Goal: Task Accomplishment & Management: Manage account settings

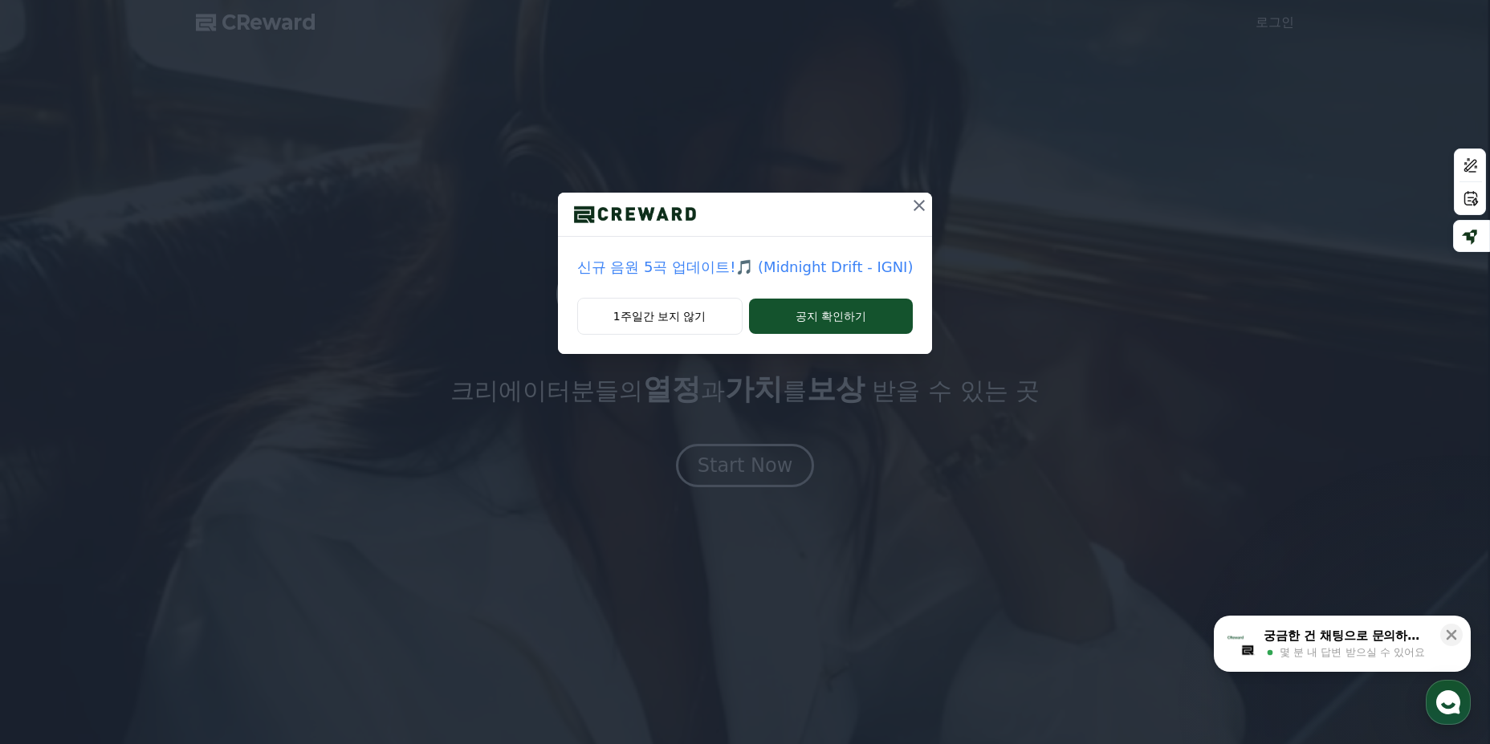
click at [919, 198] on icon at bounding box center [919, 205] width 19 height 19
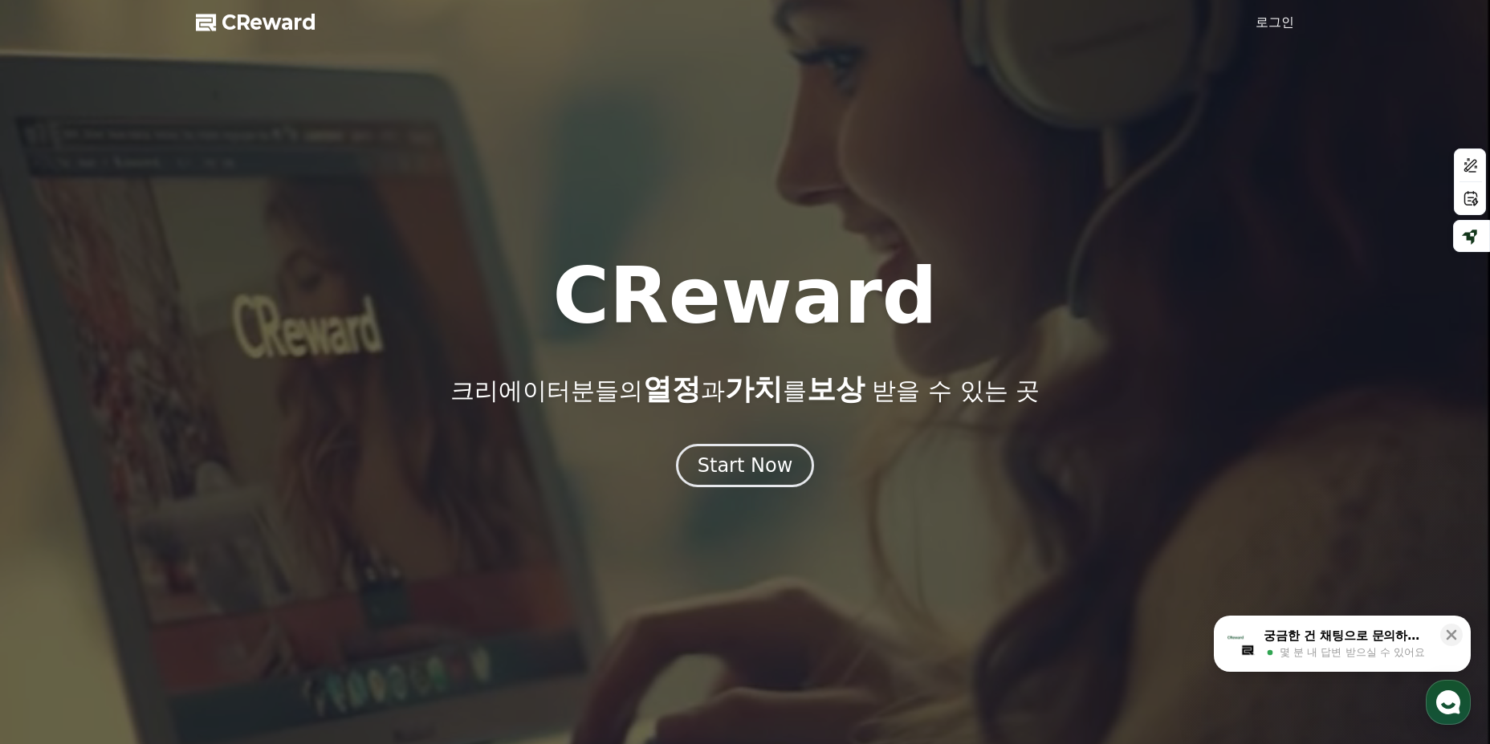
click at [1273, 24] on link "로그인" at bounding box center [1275, 22] width 39 height 19
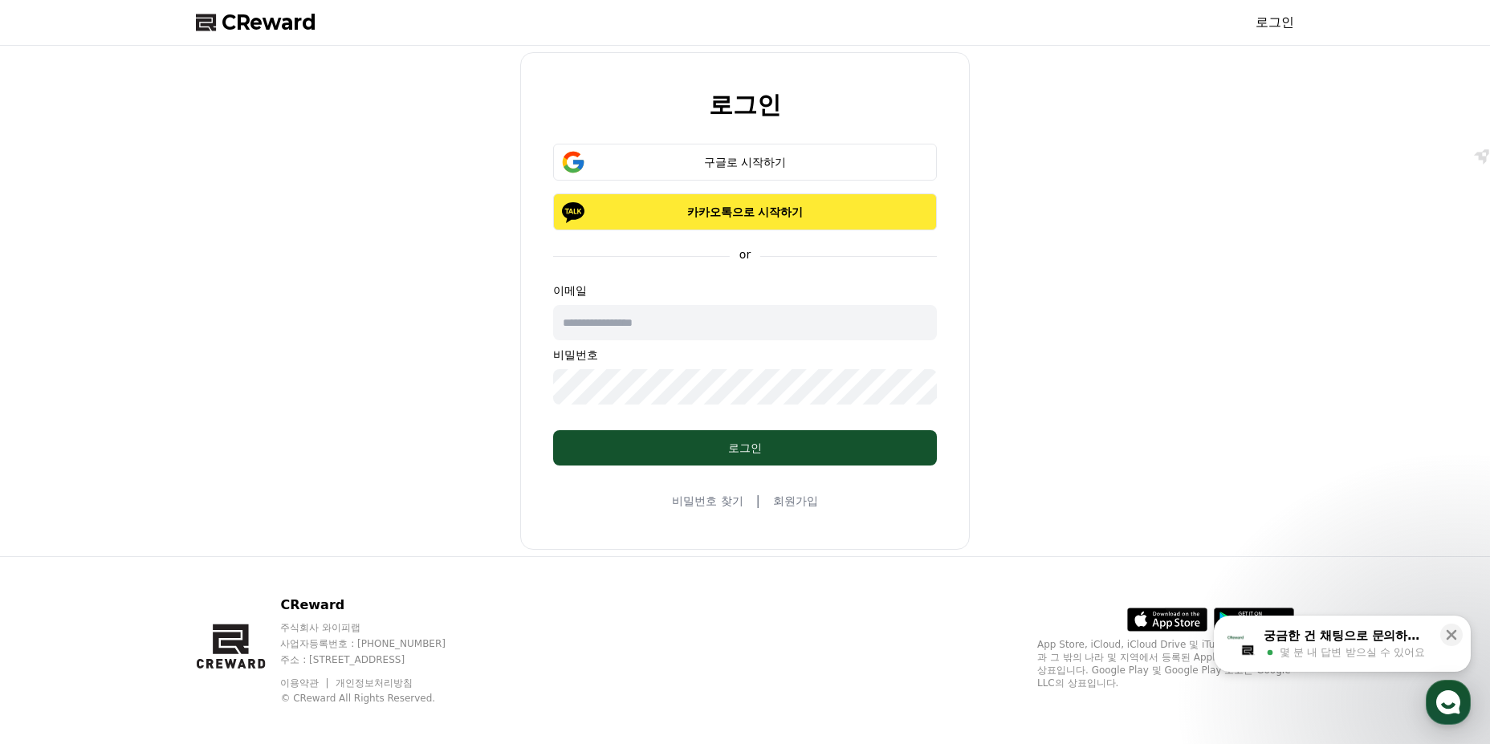
click at [820, 220] on button "카카오톡으로 시작하기" at bounding box center [745, 211] width 384 height 37
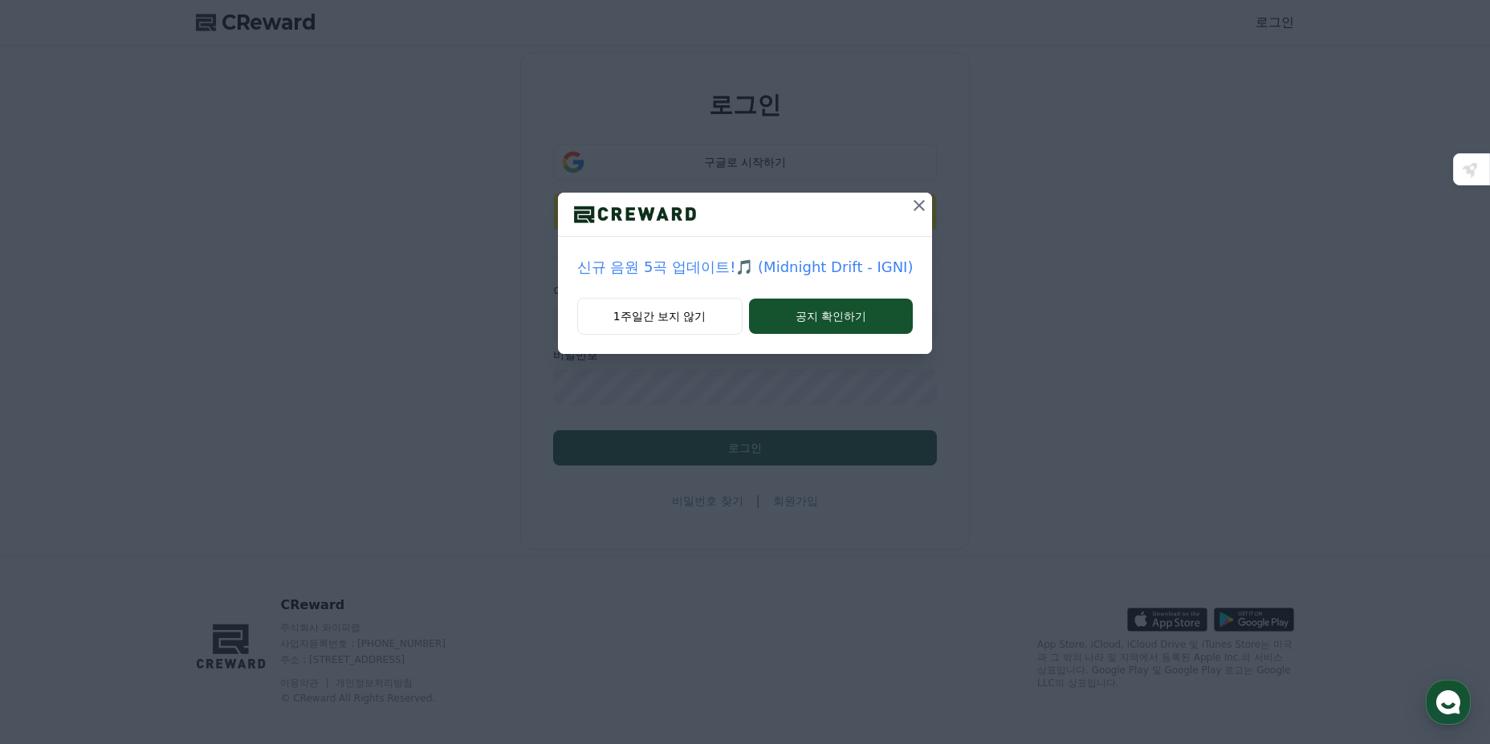
click at [917, 210] on icon at bounding box center [919, 205] width 19 height 19
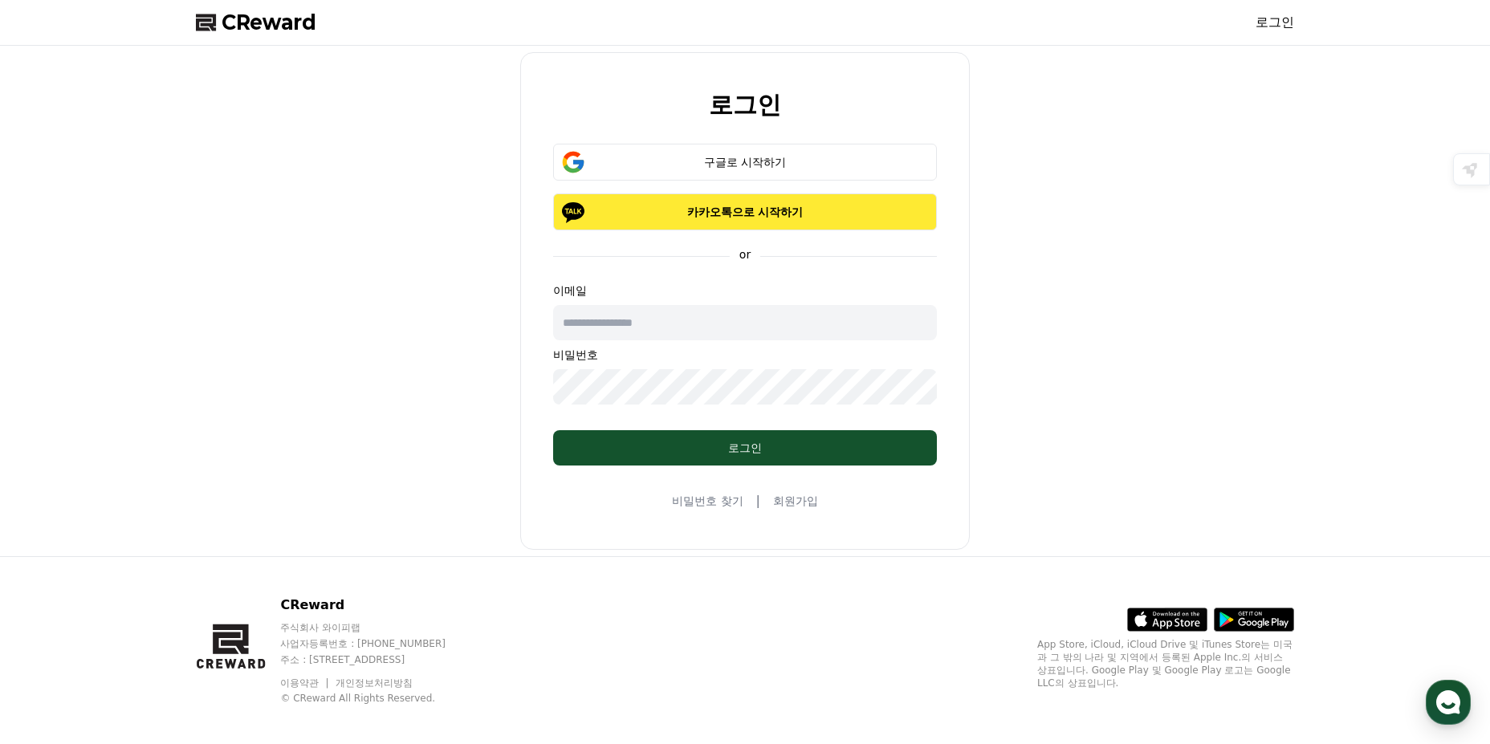
click at [721, 214] on p "카카오톡으로 시작하기" at bounding box center [744, 212] width 337 height 16
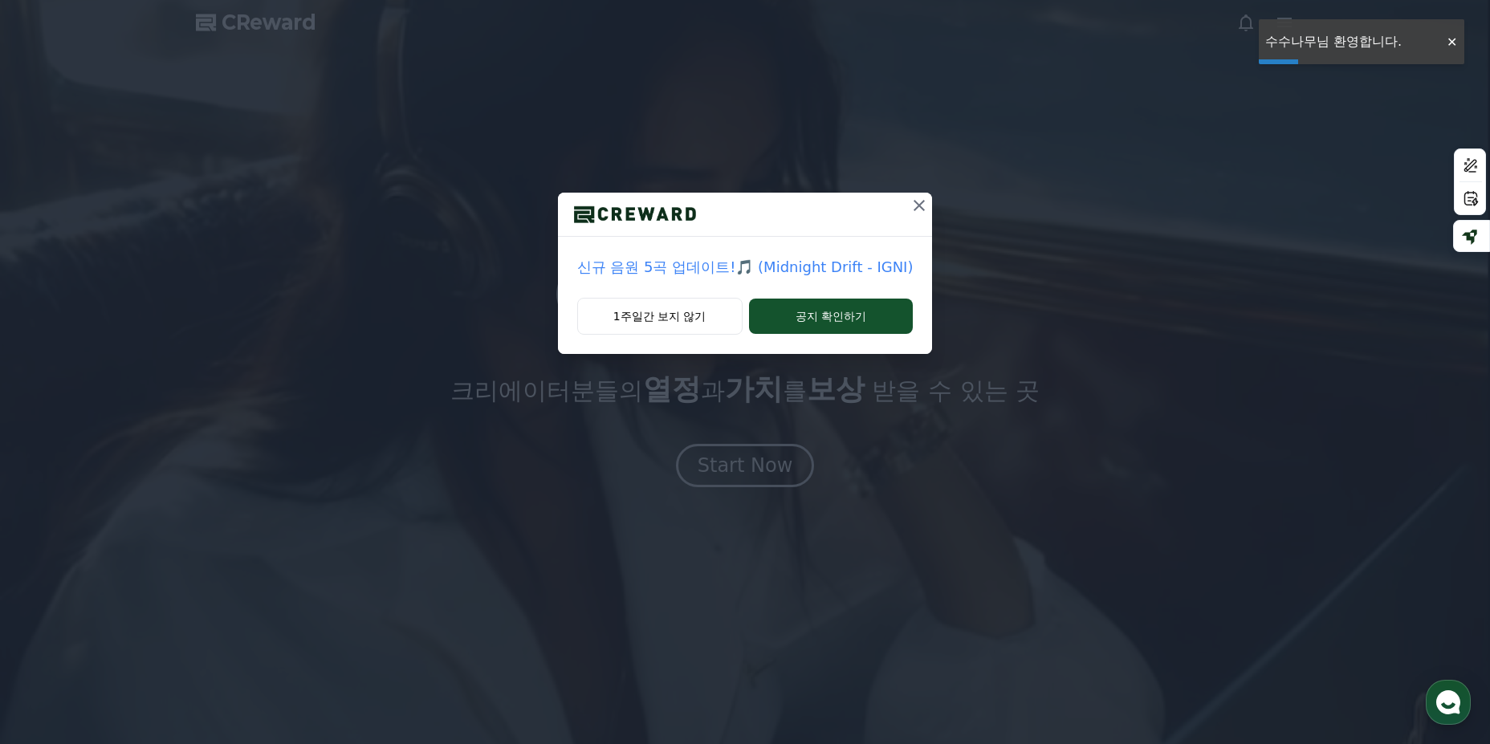
click at [921, 209] on icon at bounding box center [919, 205] width 19 height 19
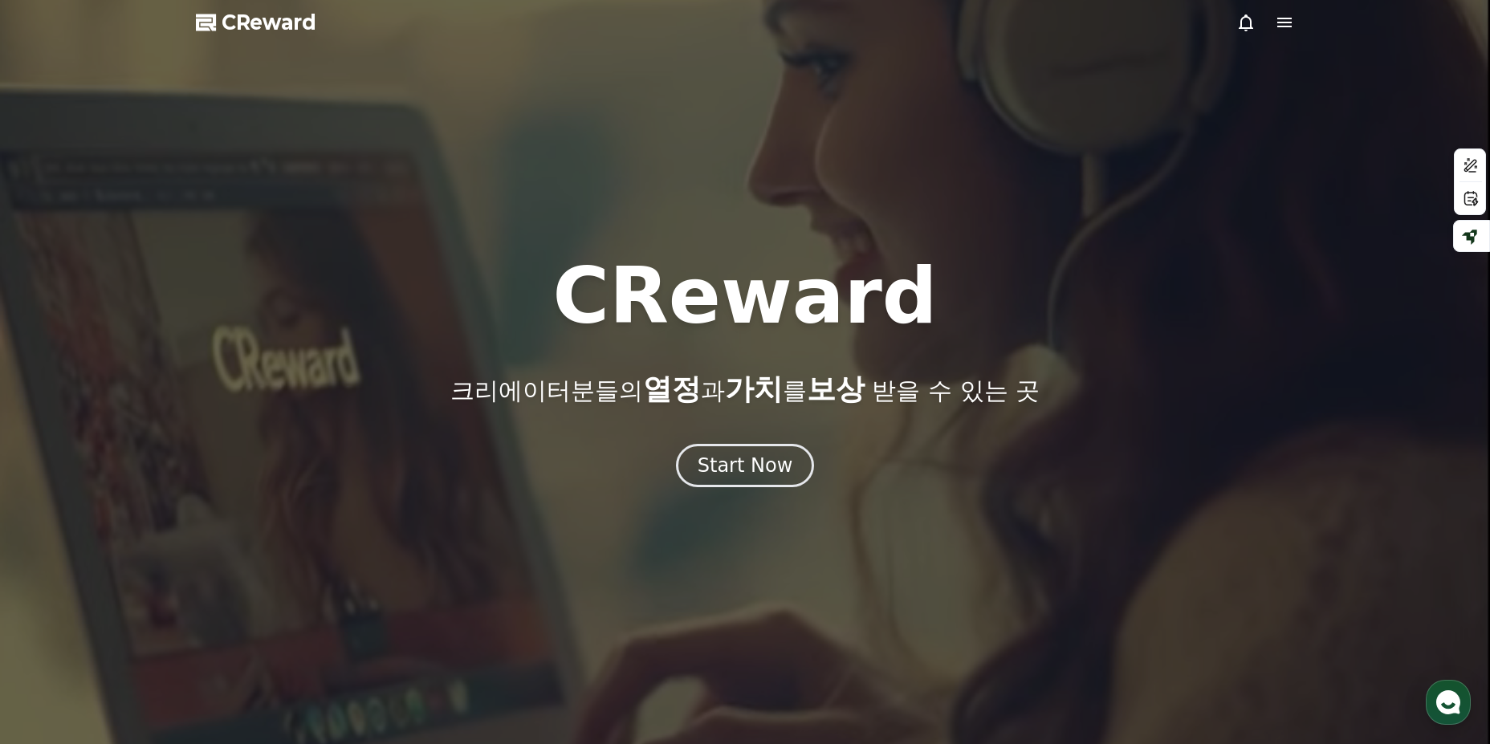
click at [1281, 17] on icon at bounding box center [1284, 22] width 19 height 19
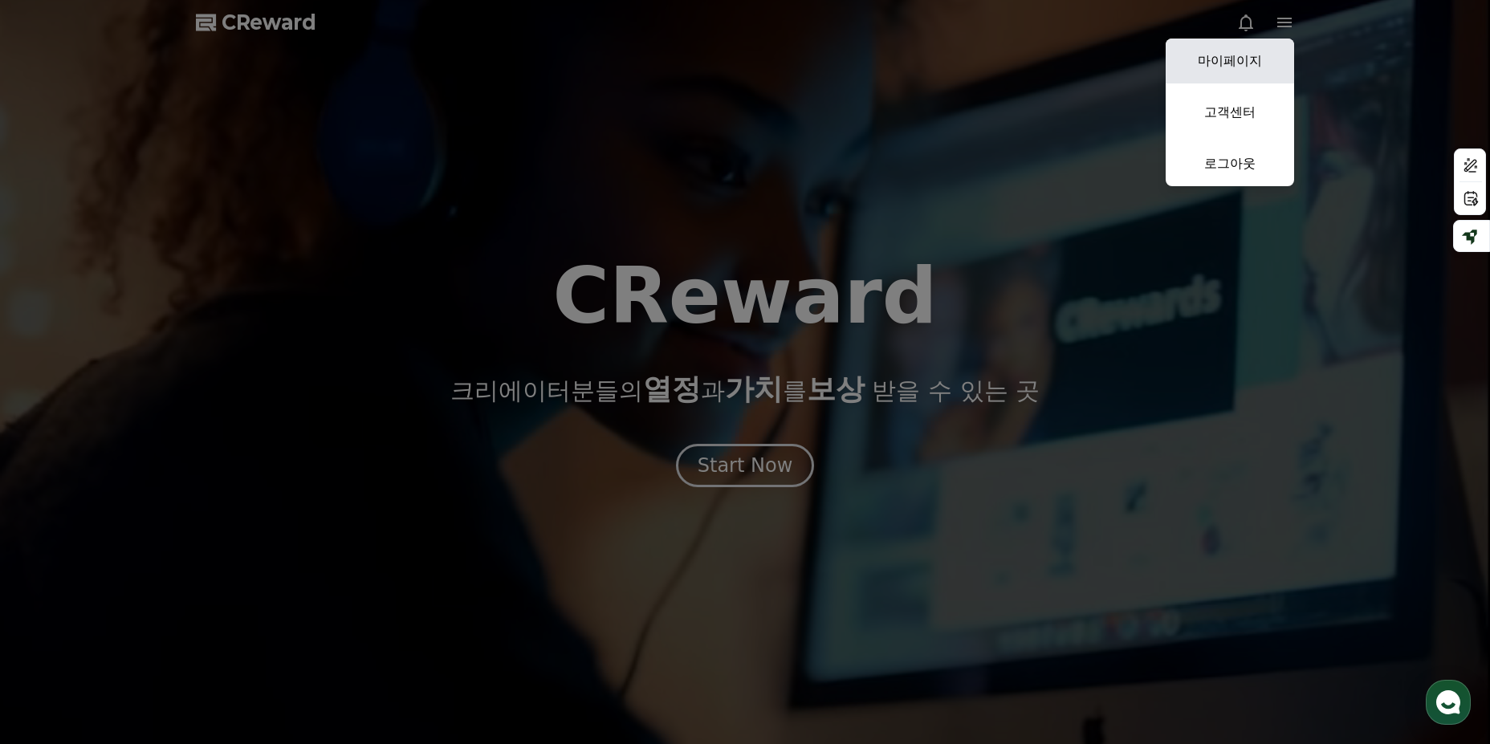
click at [1244, 67] on link "마이페이지" at bounding box center [1230, 61] width 128 height 45
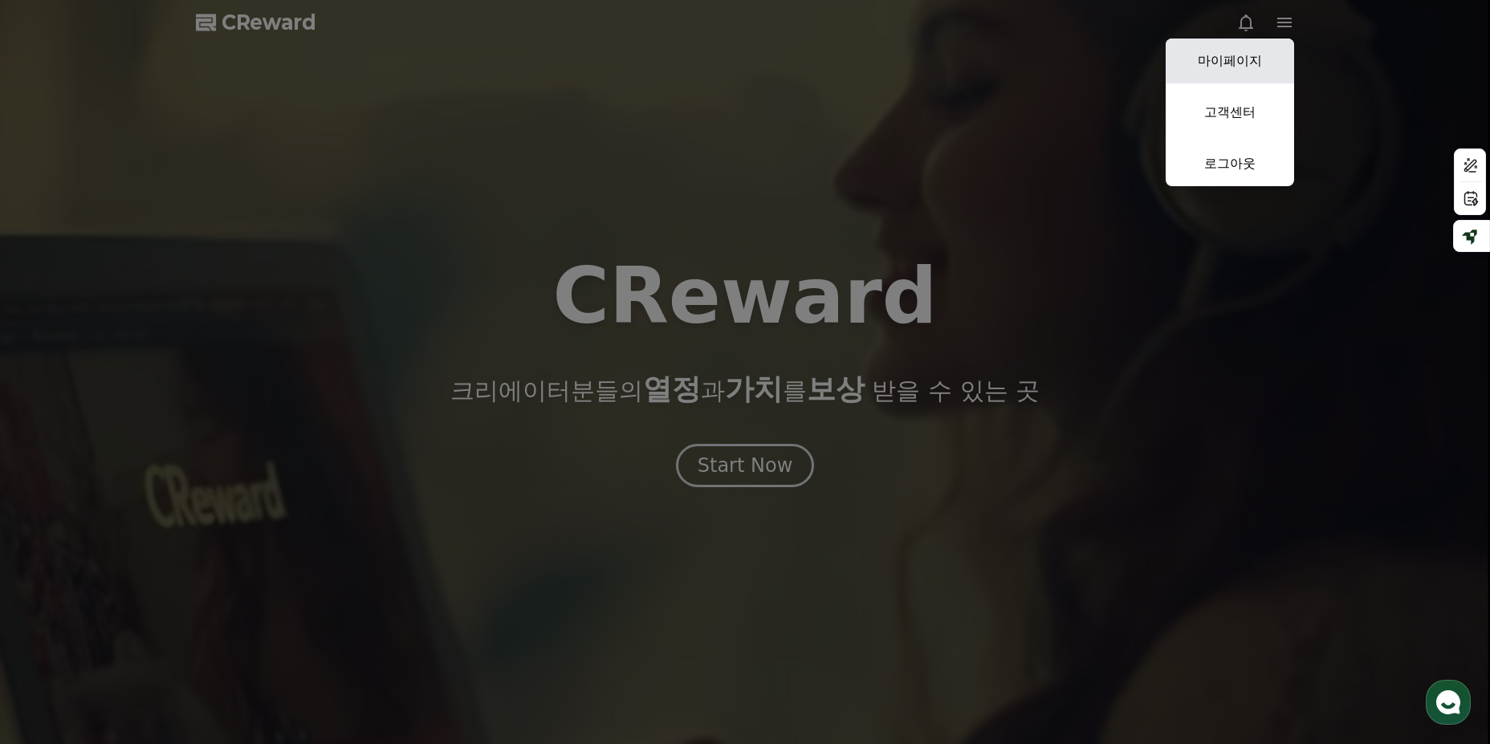
select select "**********"
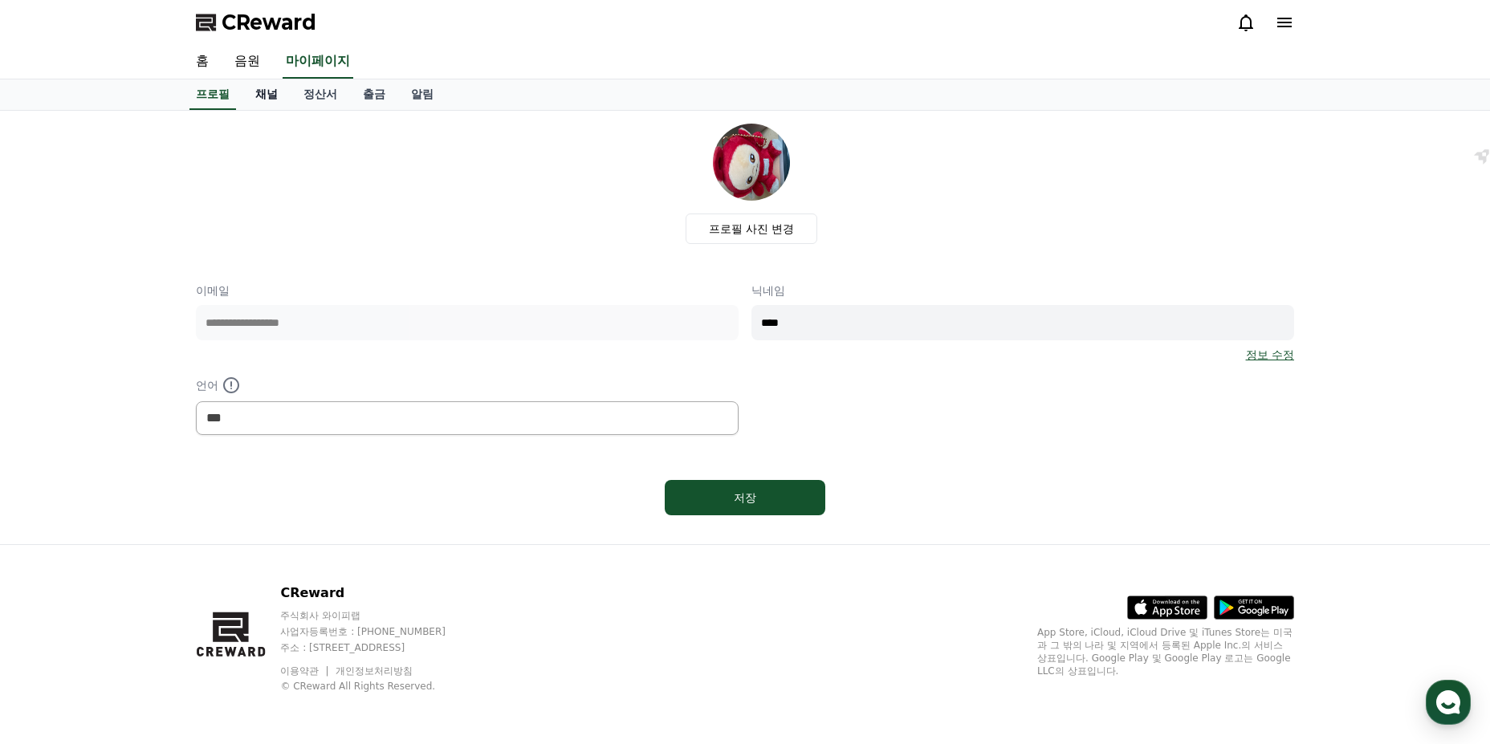
click at [277, 92] on link "채널" at bounding box center [266, 94] width 48 height 31
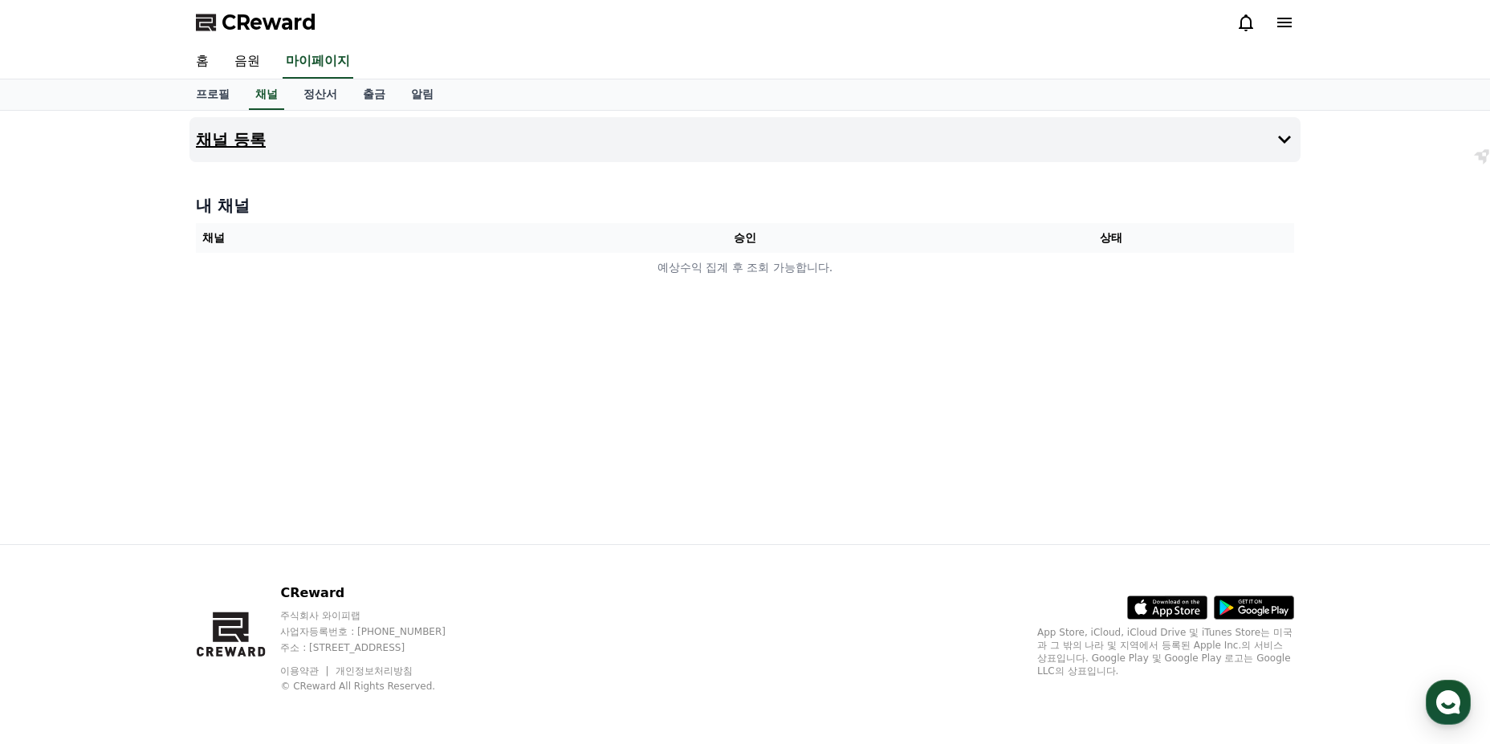
click at [1280, 141] on icon at bounding box center [1284, 139] width 19 height 19
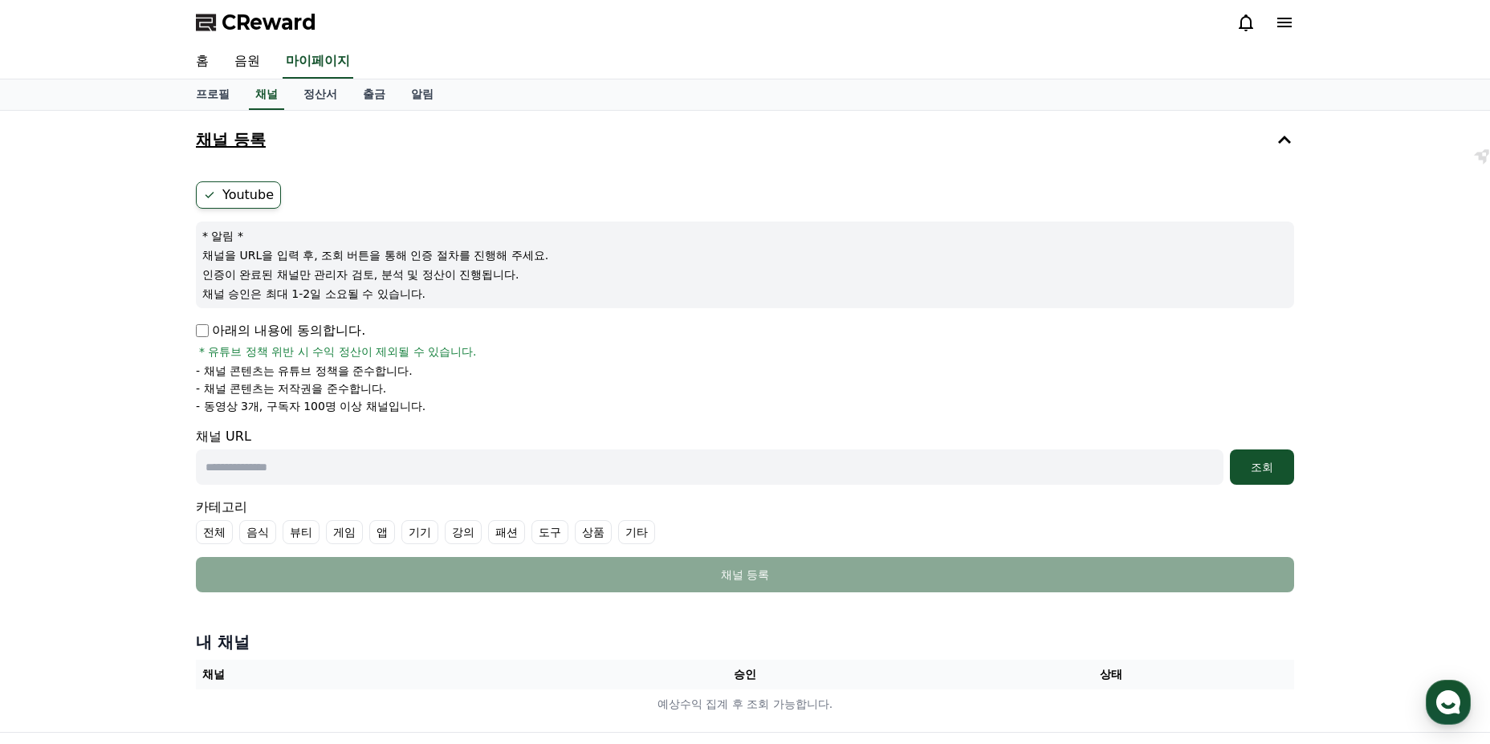
click at [198, 323] on p "아래의 내용에 동의합니다." at bounding box center [280, 330] width 169 height 19
click at [195, 331] on div "Youtube * 알림 * 채널을 URL을 입력 후, 조회 버튼을 통해 인증 절차를 진행해 주세요. 인증이 완료된 채널만 관리자 검토, 분석 …" at bounding box center [744, 387] width 1111 height 424
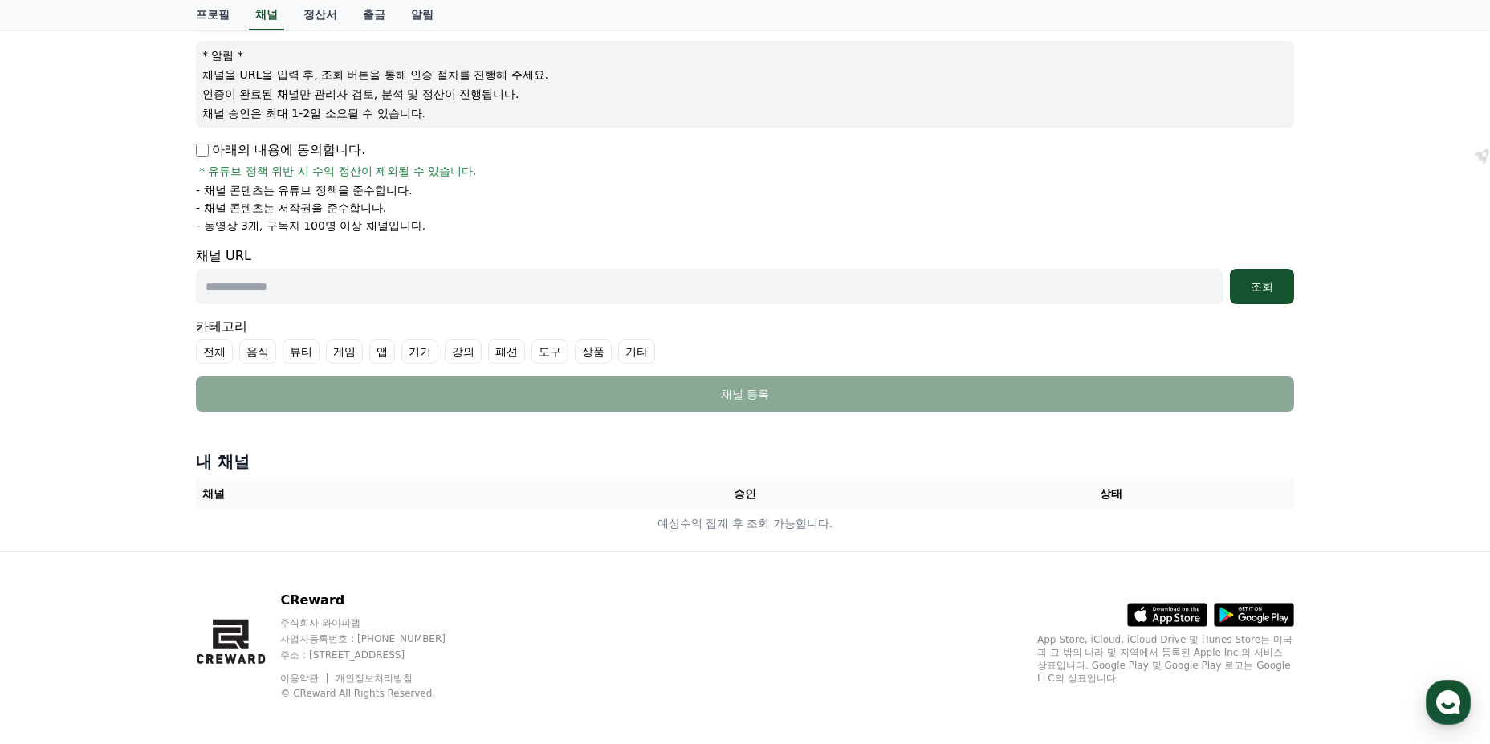
scroll to position [188, 0]
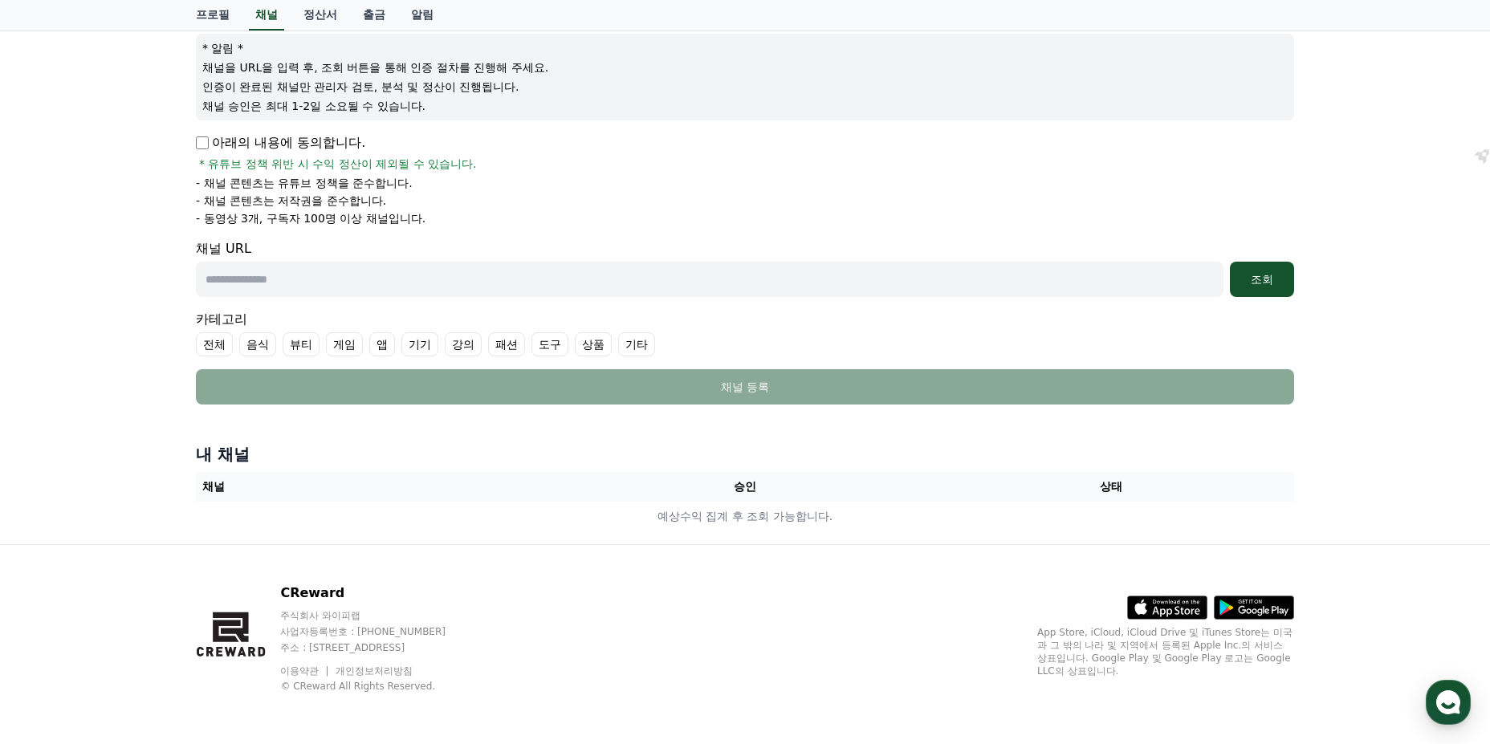
click at [320, 282] on input "text" at bounding box center [710, 279] width 1028 height 35
paste input "**********"
type input "**********"
click at [1246, 285] on div "조회" at bounding box center [1261, 279] width 51 height 16
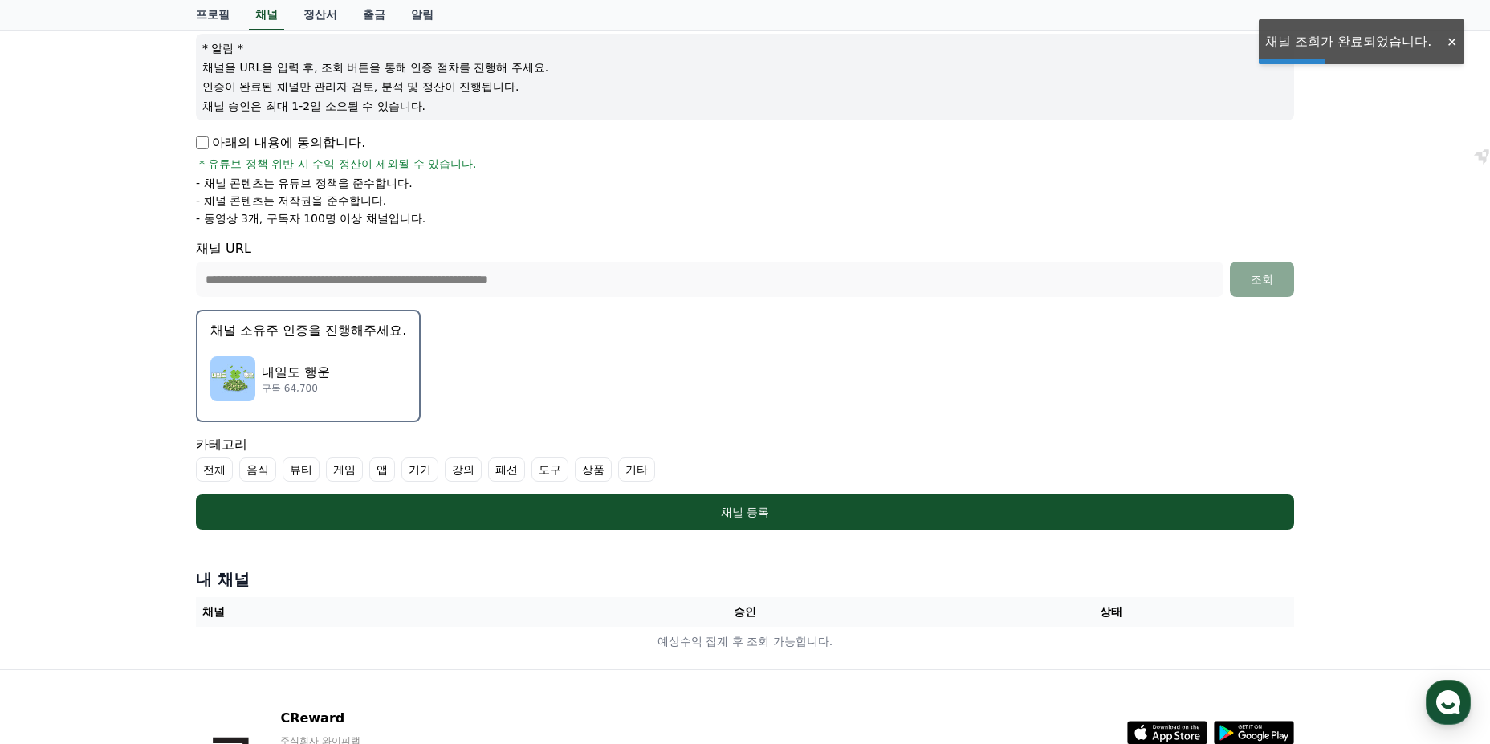
click at [298, 358] on div "[DATE]도 행운 구독 64,700" at bounding box center [308, 379] width 196 height 64
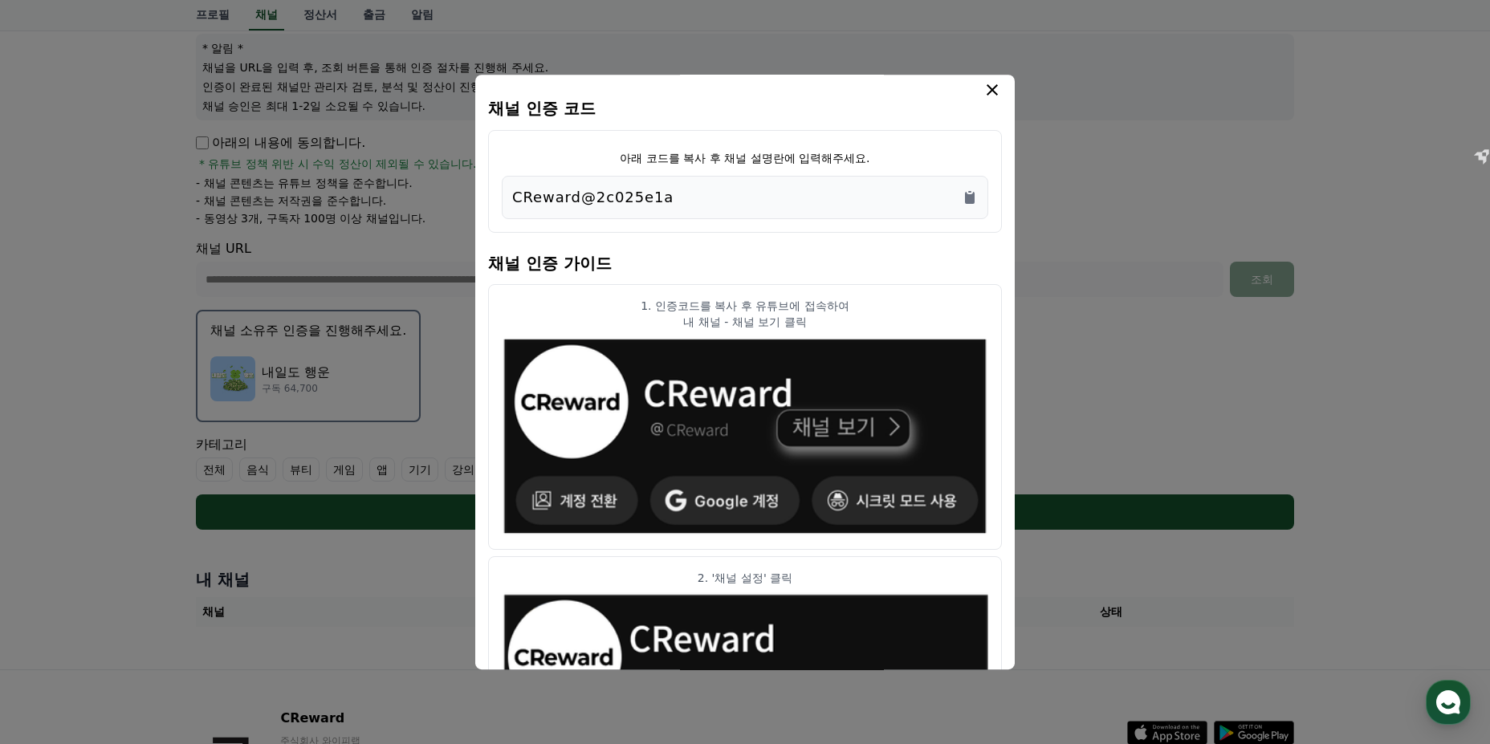
scroll to position [0, 0]
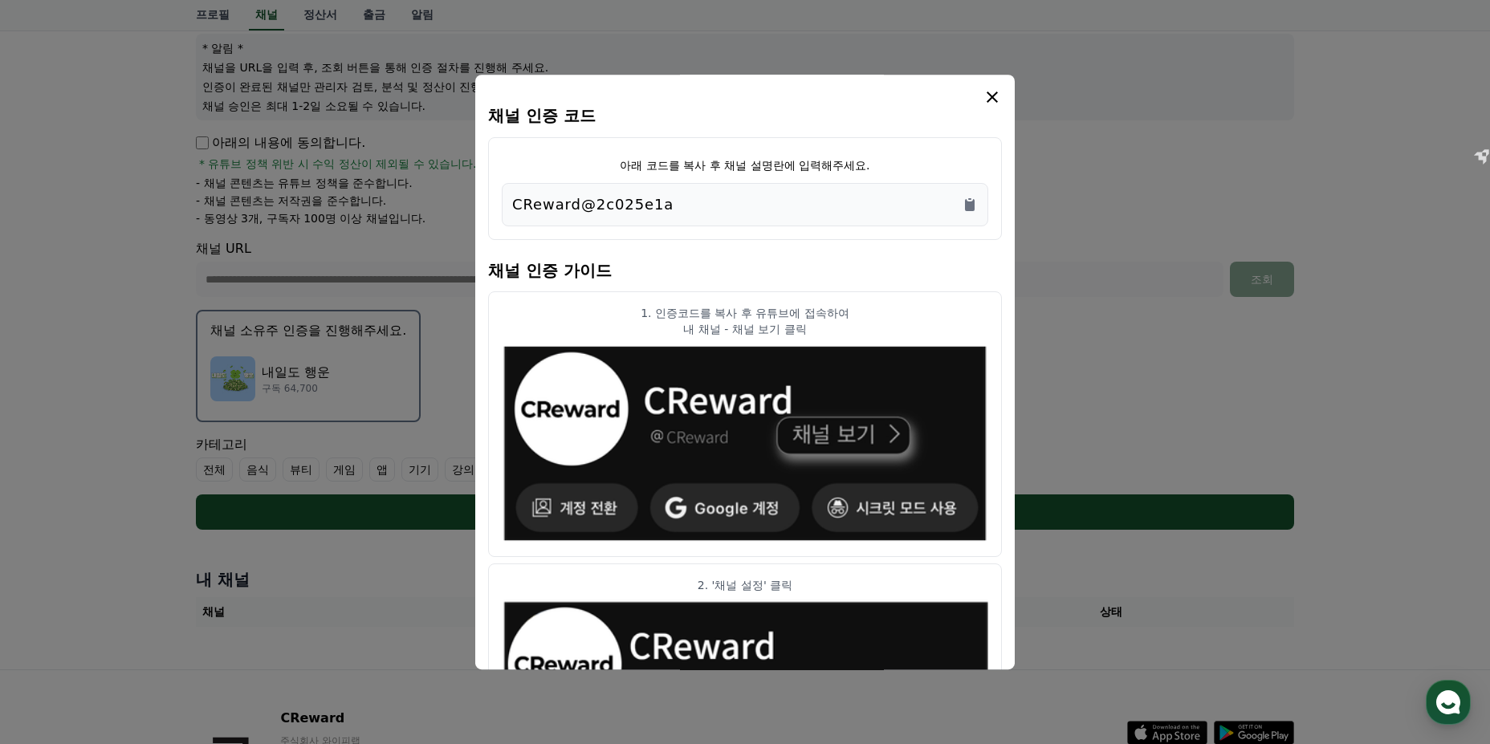
click at [991, 88] on icon "modal" at bounding box center [992, 97] width 19 height 19
click at [974, 204] on icon "Copy to clipboard" at bounding box center [970, 205] width 10 height 12
click at [989, 97] on icon "modal" at bounding box center [992, 97] width 19 height 19
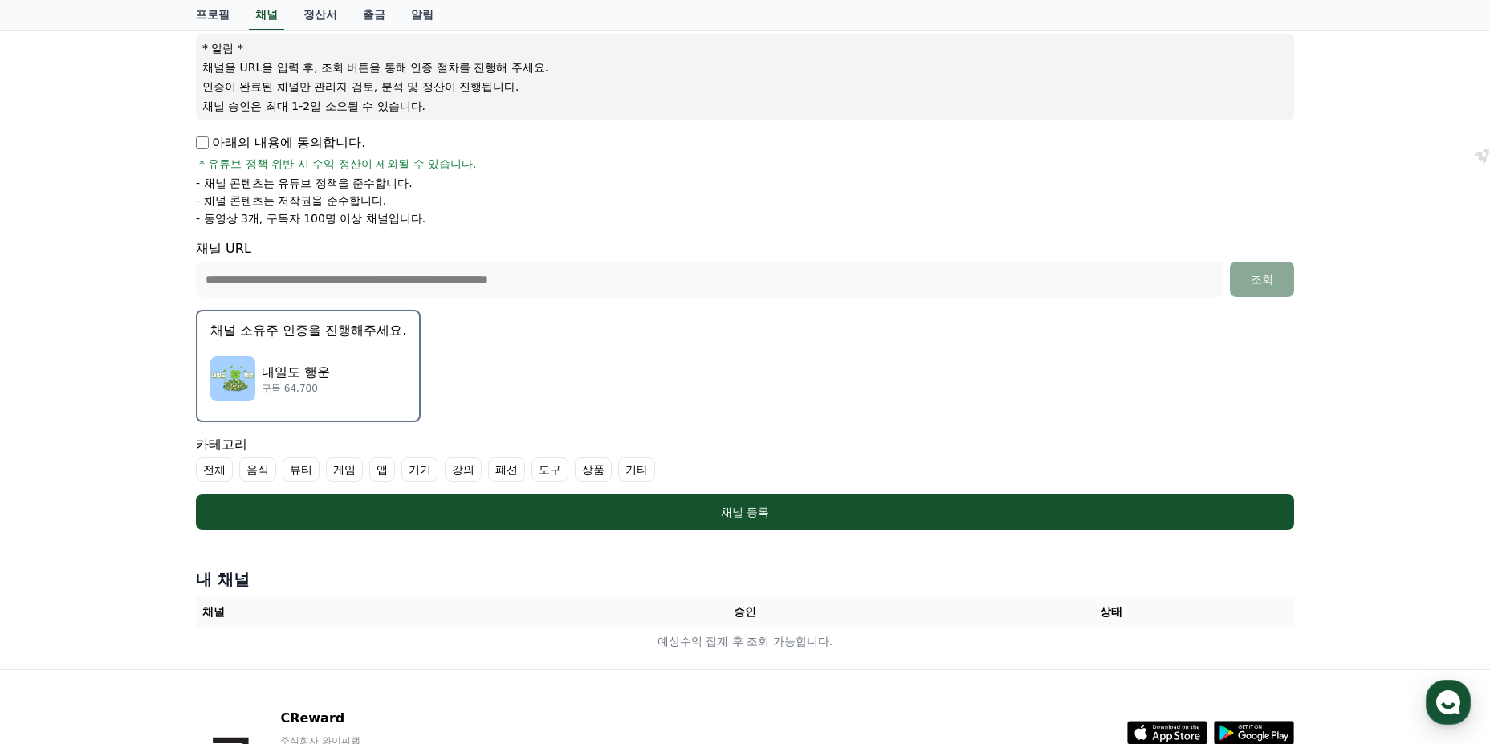
click at [367, 381] on div "[DATE]도 행운 구독 64,700" at bounding box center [308, 379] width 196 height 64
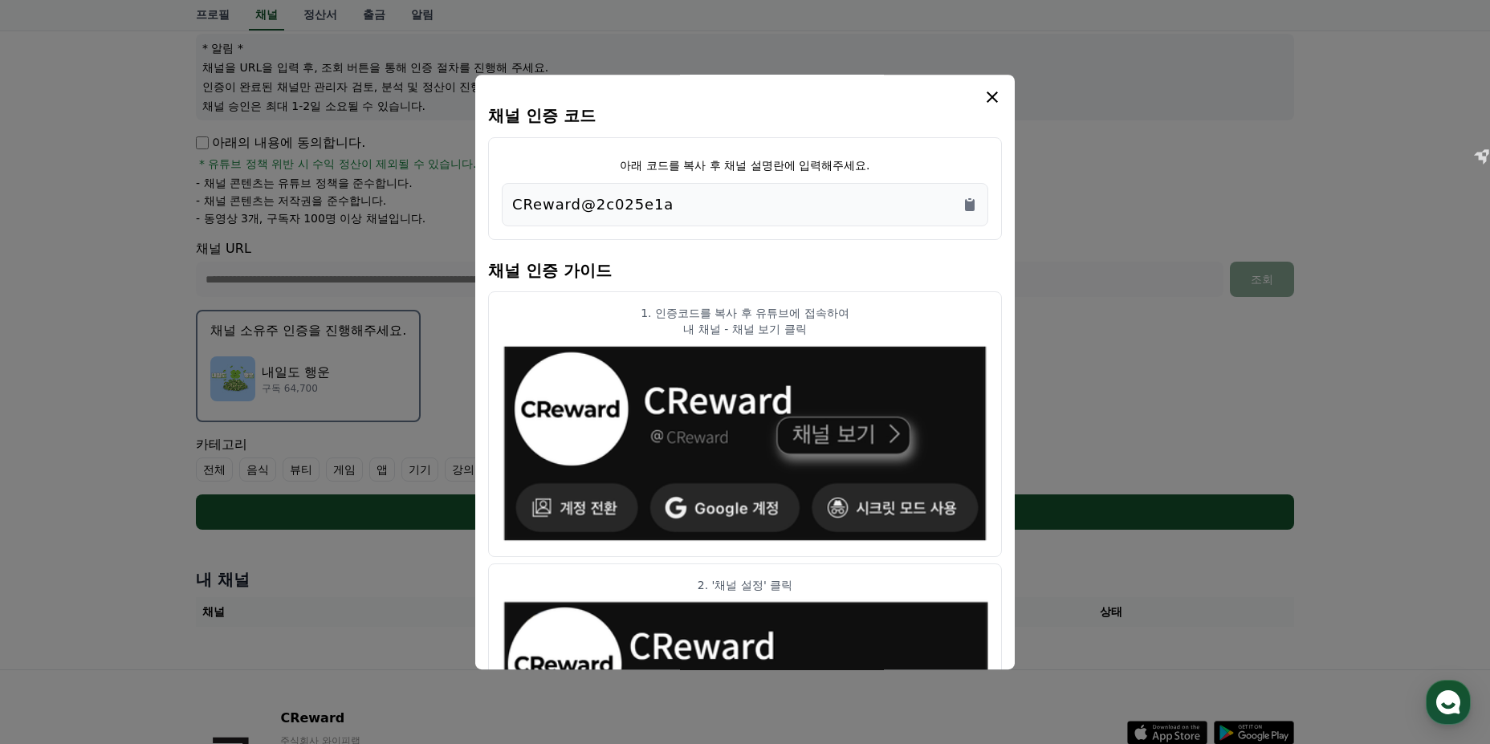
click at [997, 96] on icon "modal" at bounding box center [992, 97] width 19 height 19
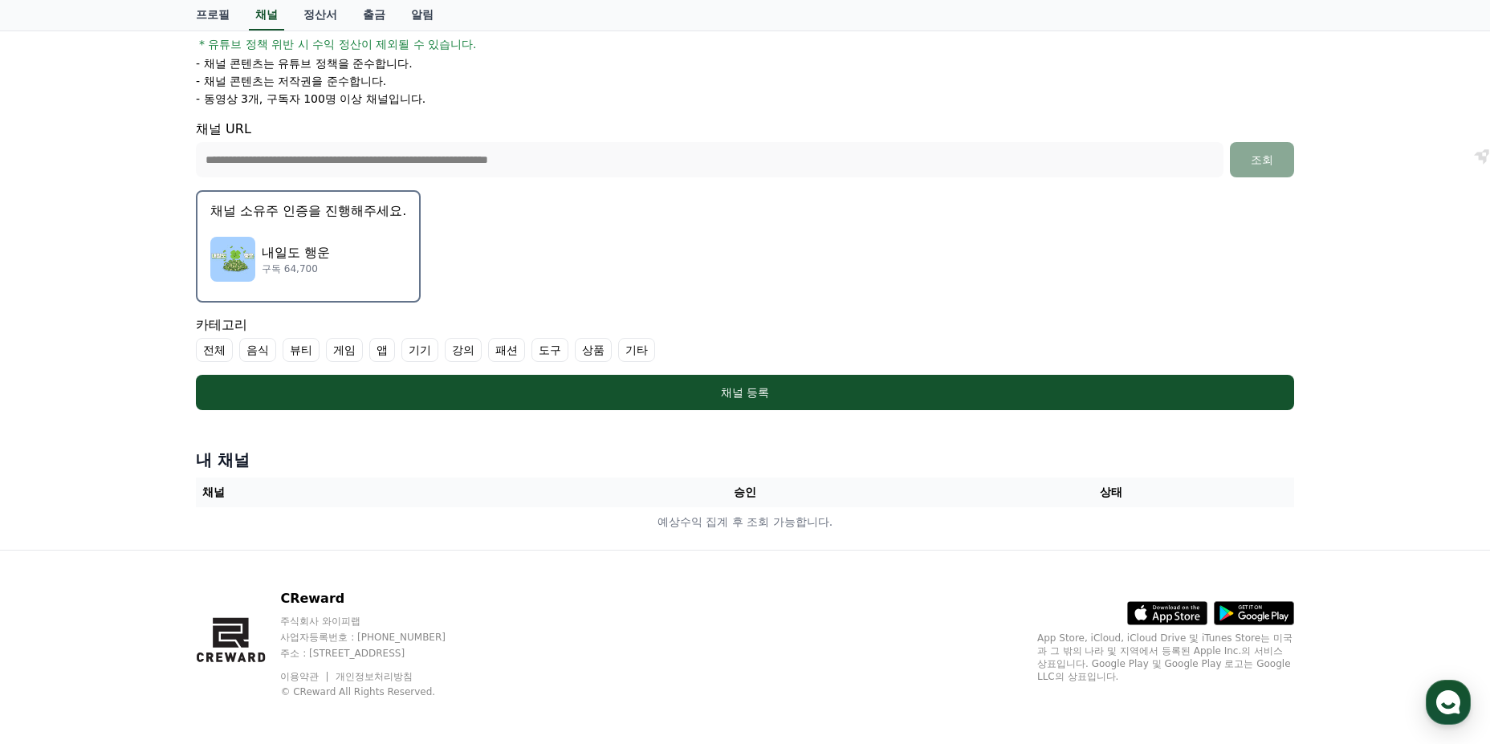
scroll to position [313, 0]
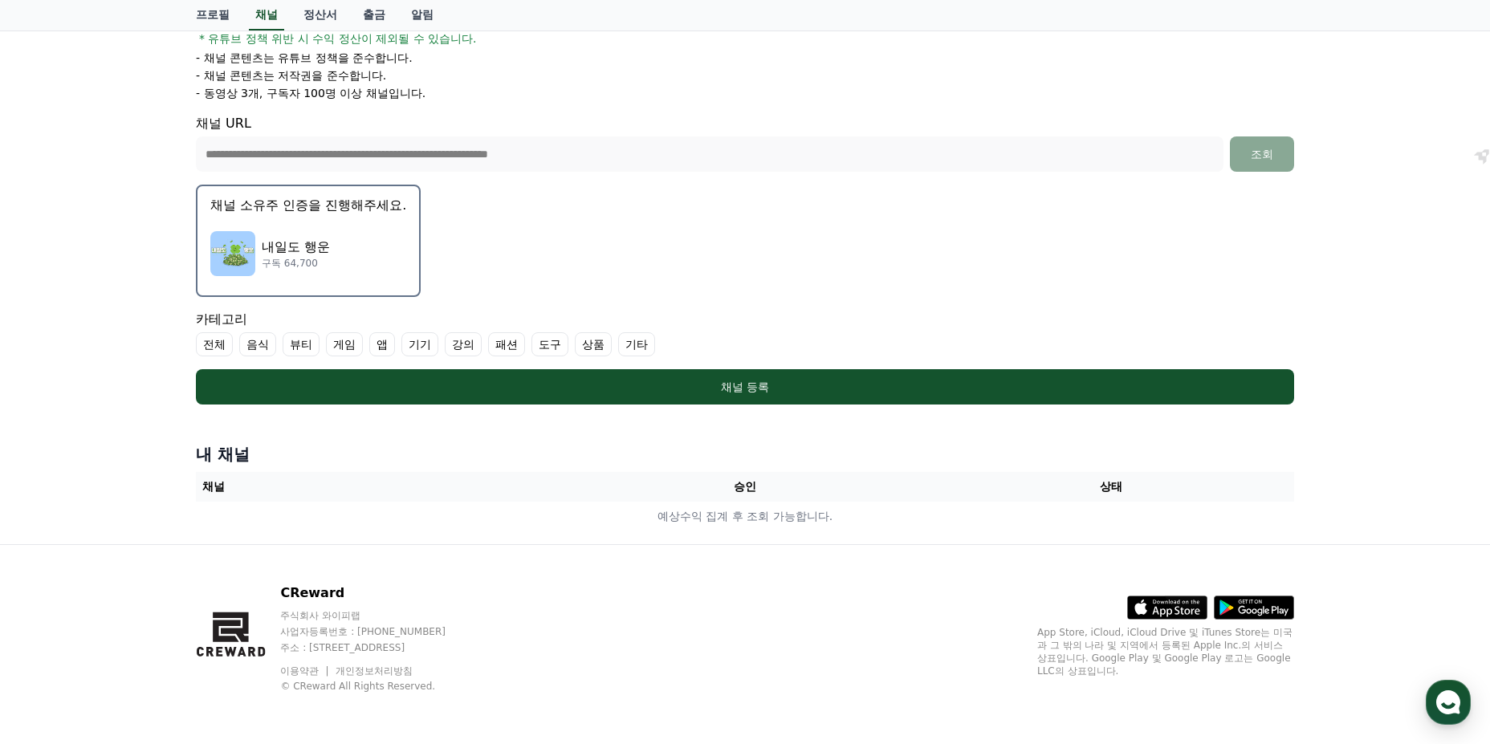
click at [633, 345] on label "기타" at bounding box center [636, 344] width 37 height 24
click at [216, 341] on label "전체" at bounding box center [214, 344] width 37 height 24
click at [225, 347] on label "전체" at bounding box center [224, 344] width 56 height 24
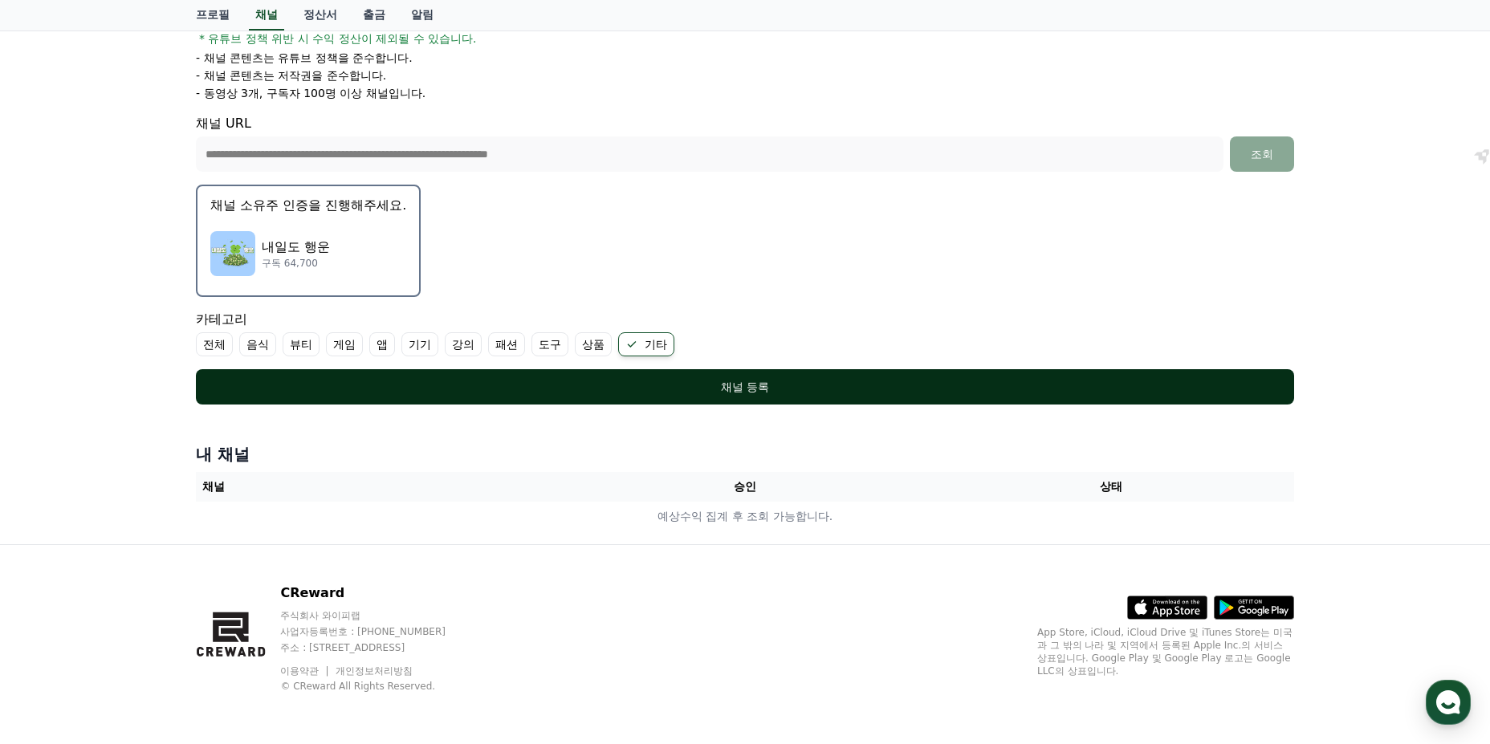
click at [727, 393] on div "채널 등록" at bounding box center [745, 387] width 1034 height 16
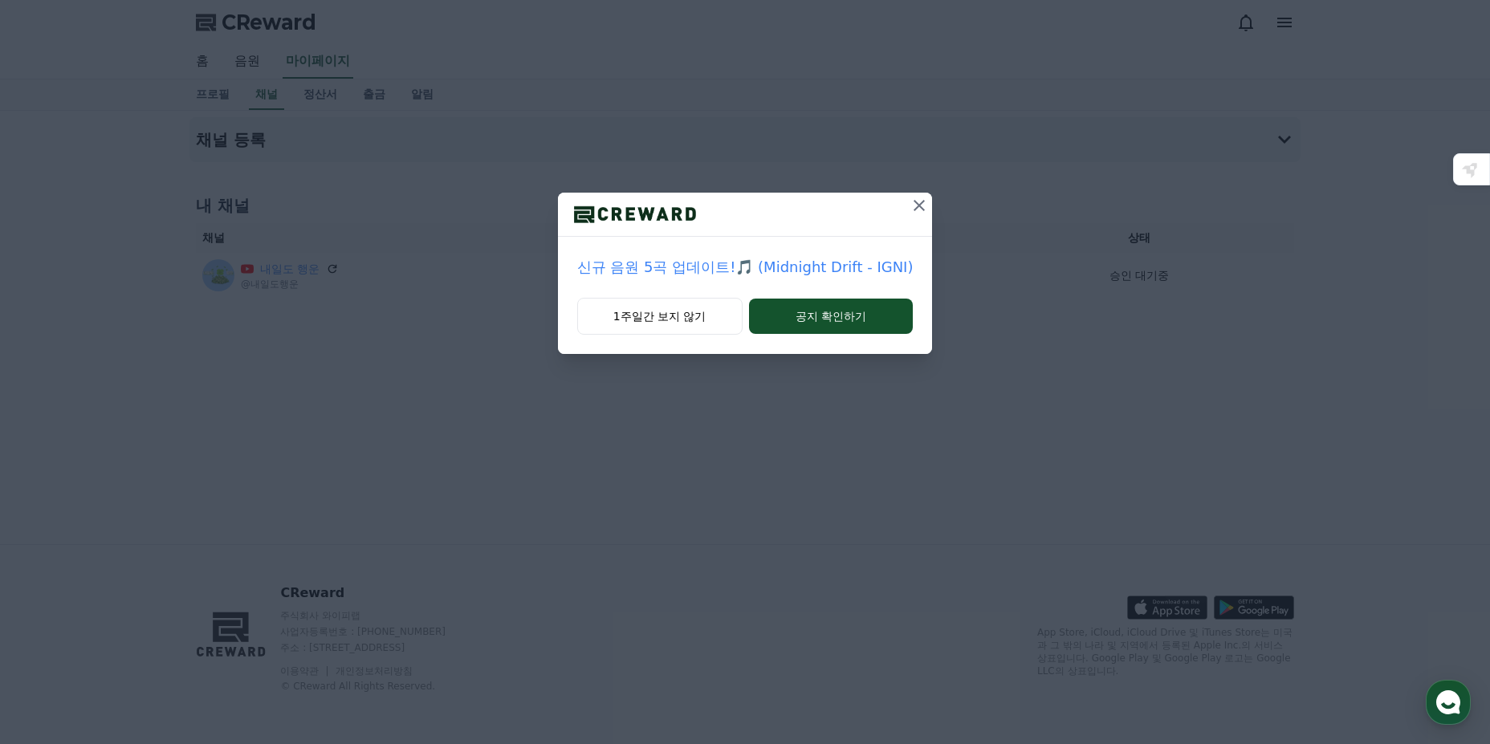
click at [917, 207] on icon at bounding box center [919, 205] width 11 height 11
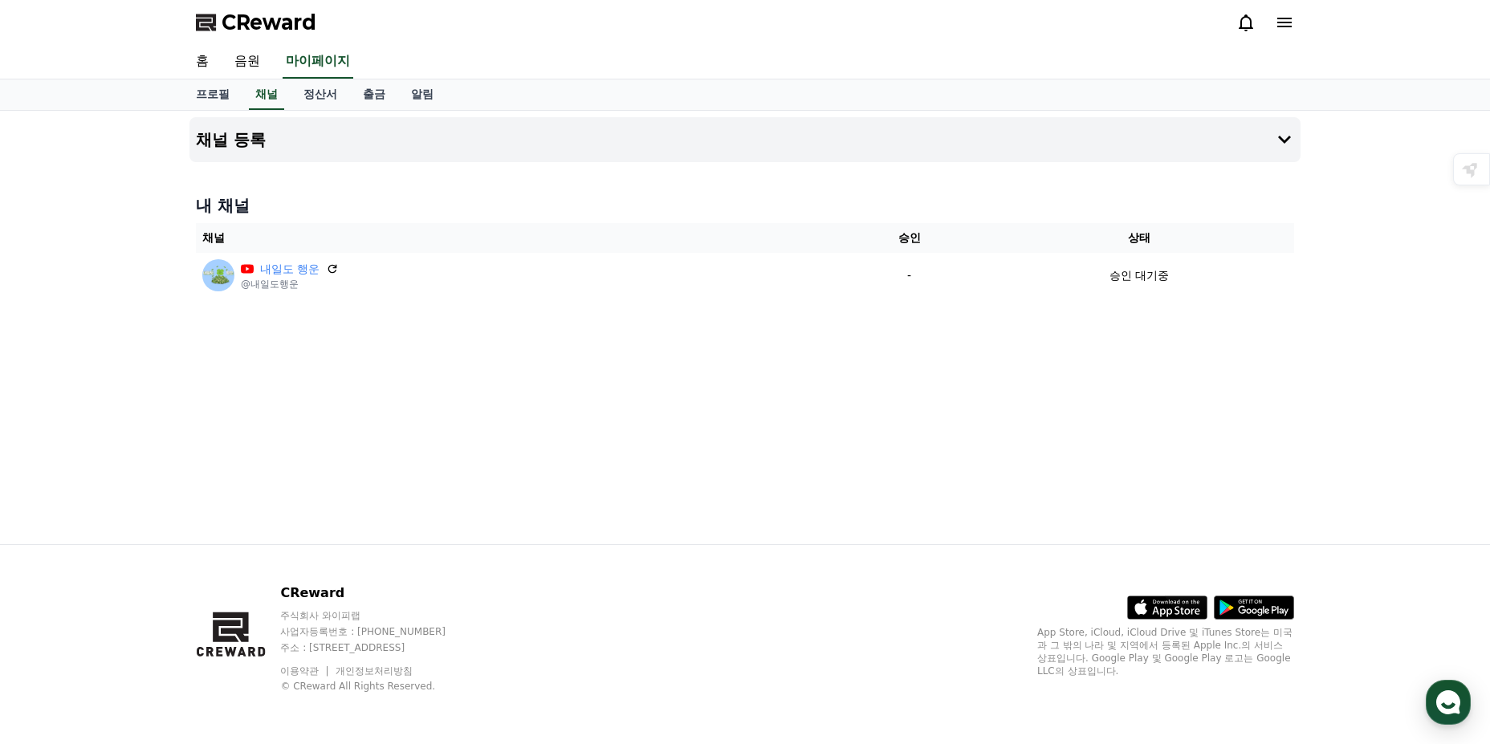
click at [1284, 19] on icon at bounding box center [1284, 23] width 14 height 10
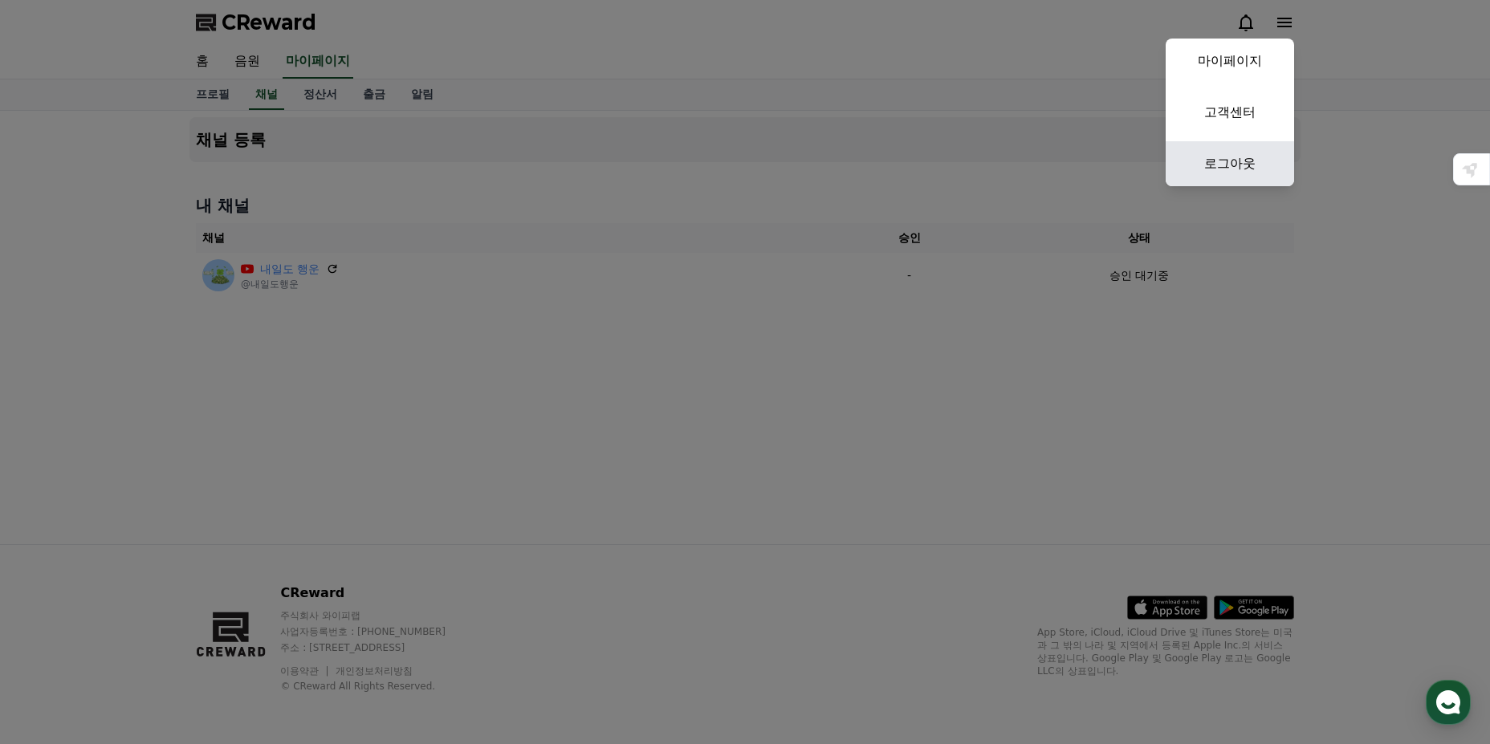
click at [1236, 166] on link "로그아웃" at bounding box center [1230, 163] width 128 height 45
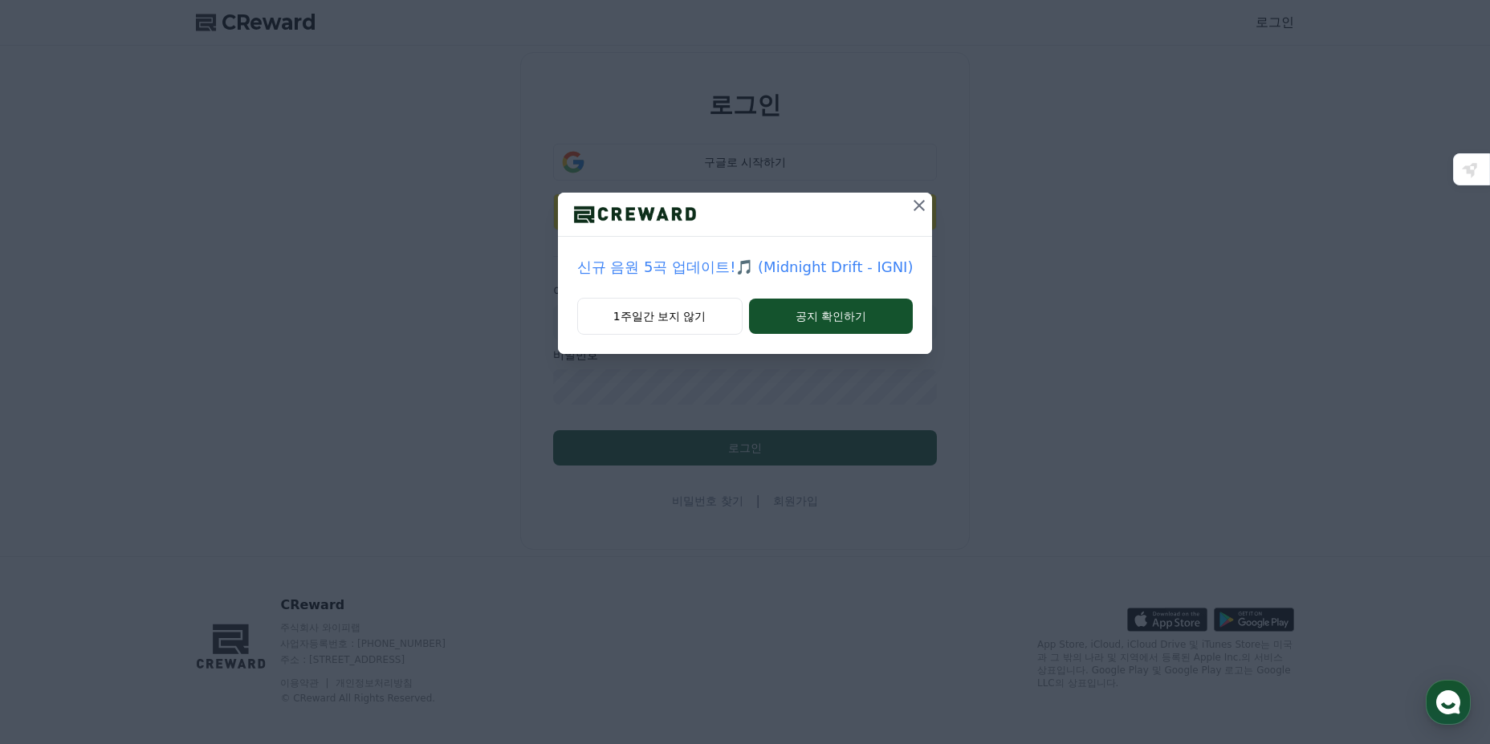
click at [913, 206] on icon at bounding box center [919, 205] width 19 height 19
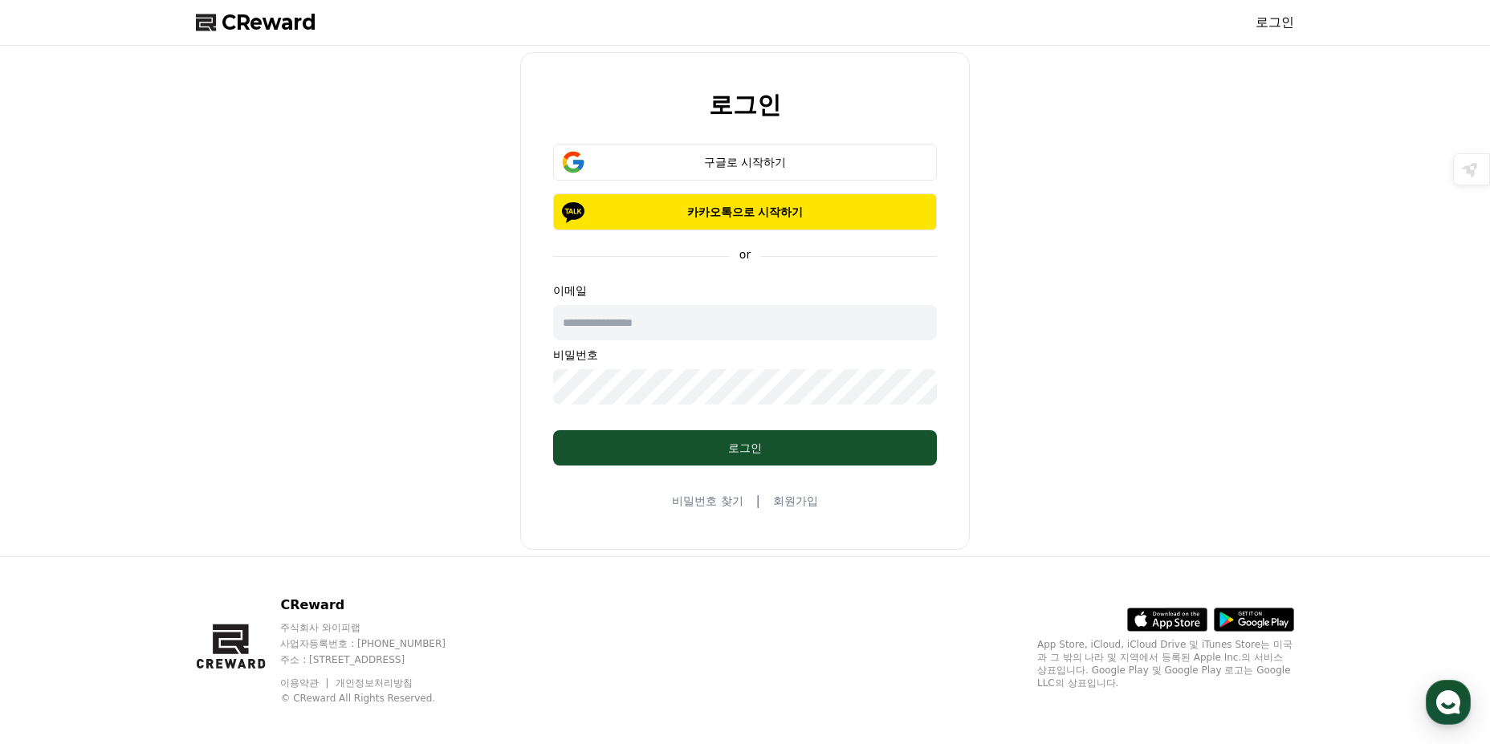
click at [650, 320] on input "text" at bounding box center [745, 322] width 384 height 35
type input "**********"
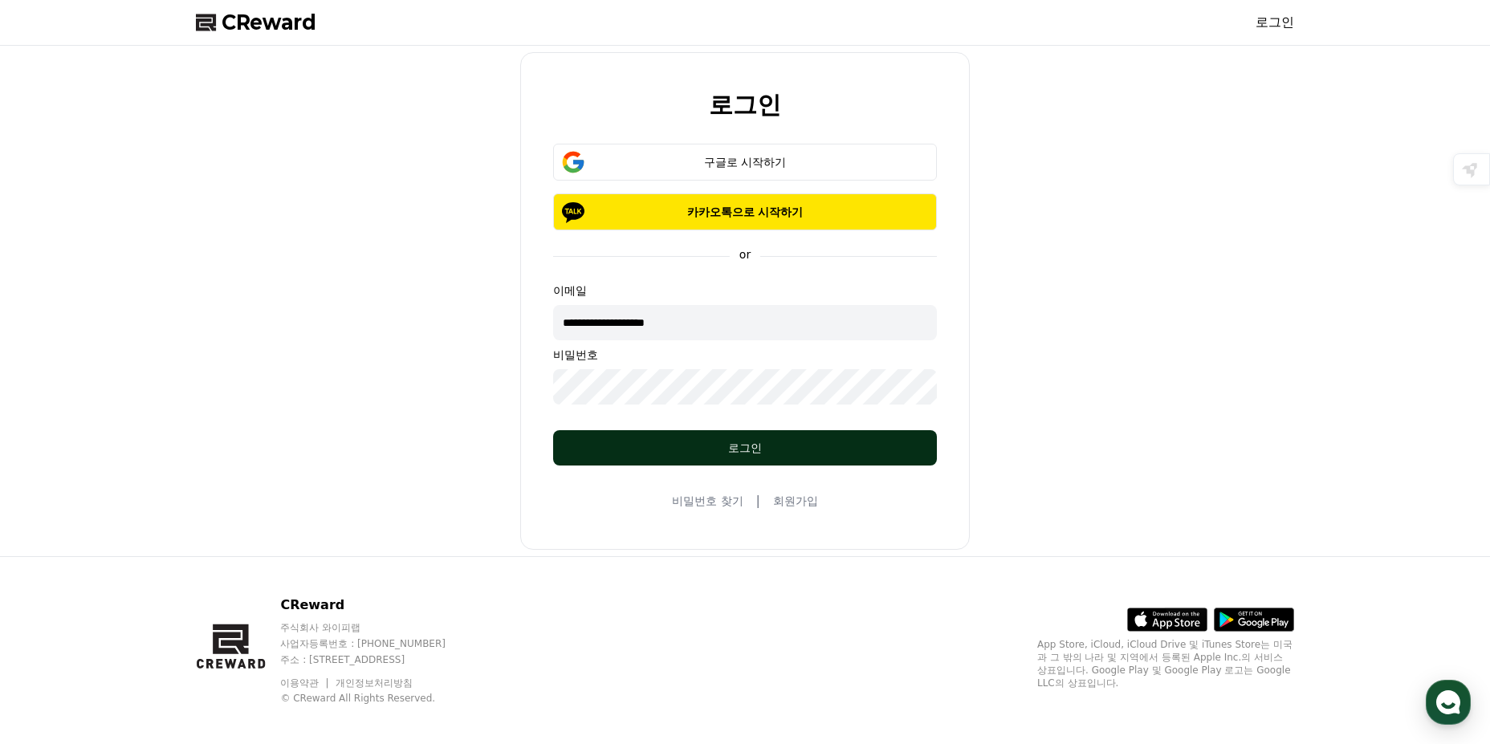
click at [692, 451] on div "로그인" at bounding box center [745, 448] width 320 height 16
